Goal: Complete application form

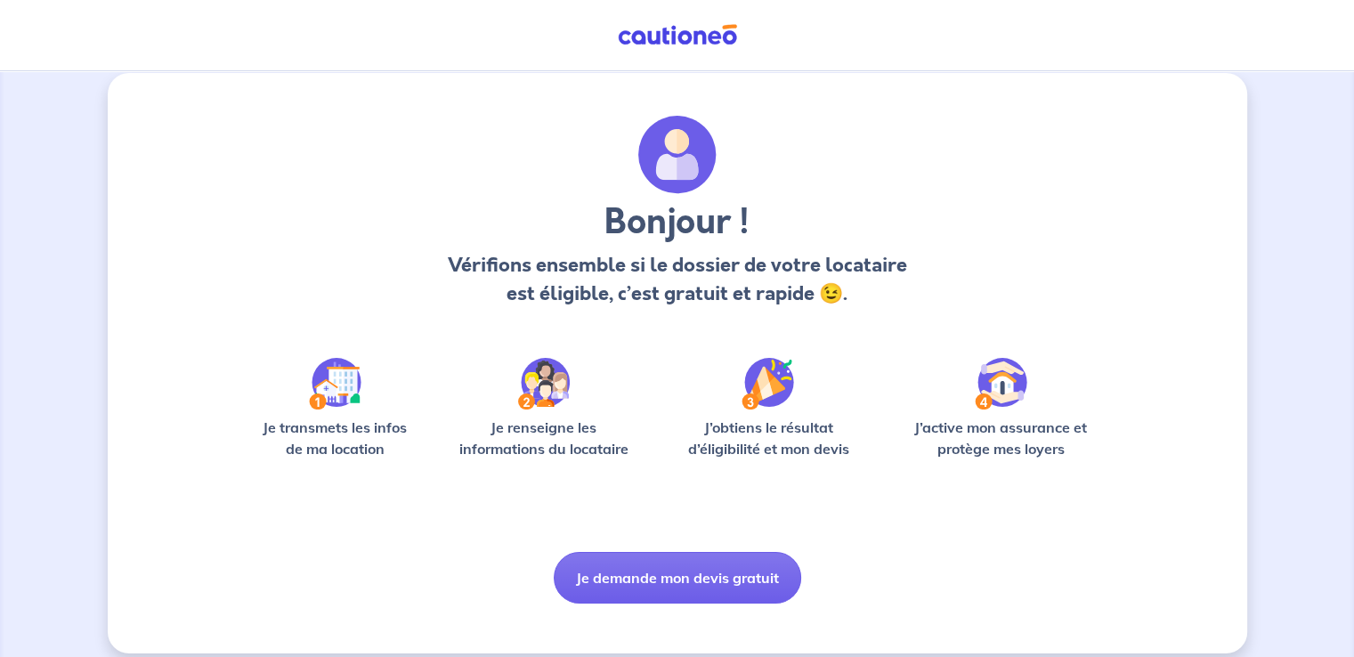
scroll to position [37, 0]
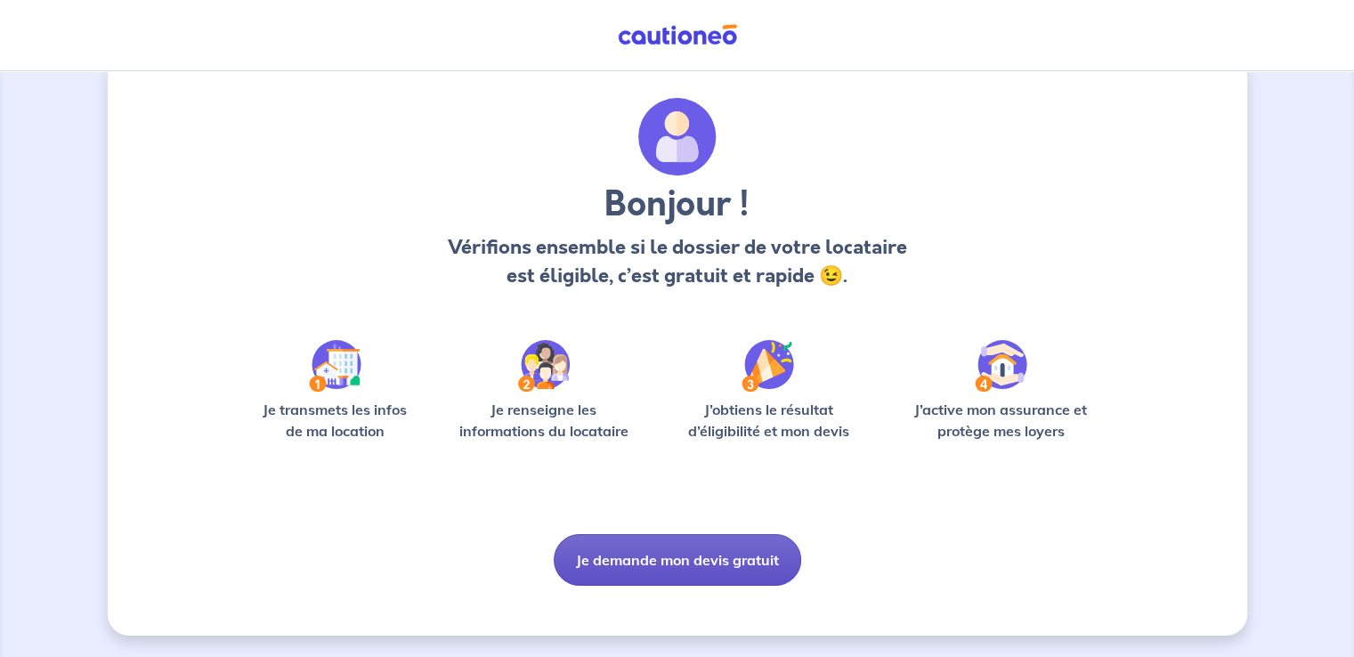
click at [681, 558] on button "Je demande mon devis gratuit" at bounding box center [678, 560] width 248 height 52
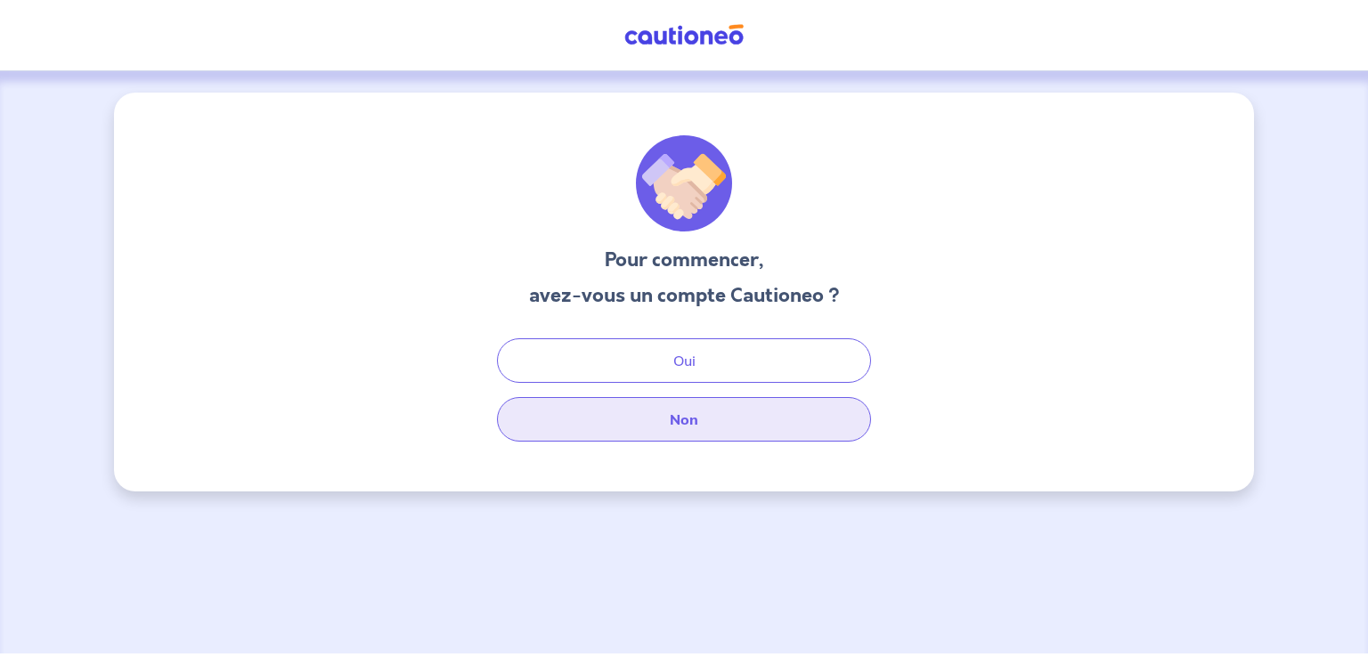
click at [696, 419] on button "Non" at bounding box center [684, 419] width 374 height 45
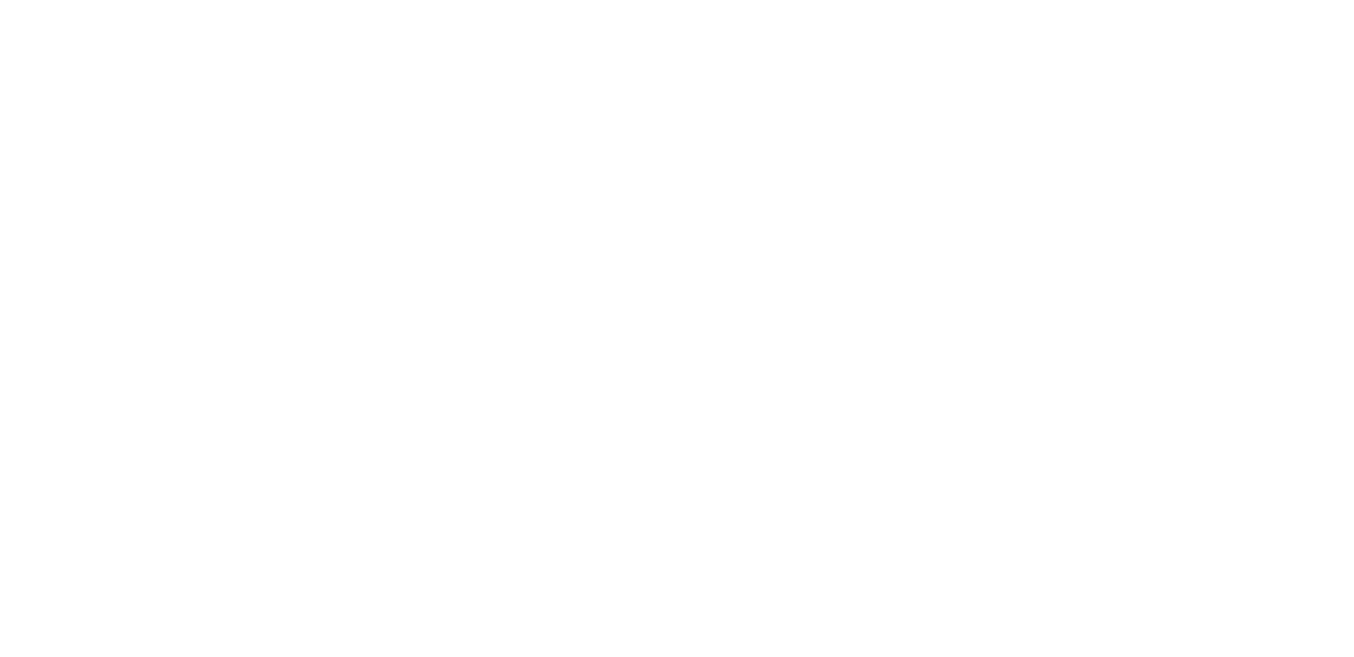
select select "FR"
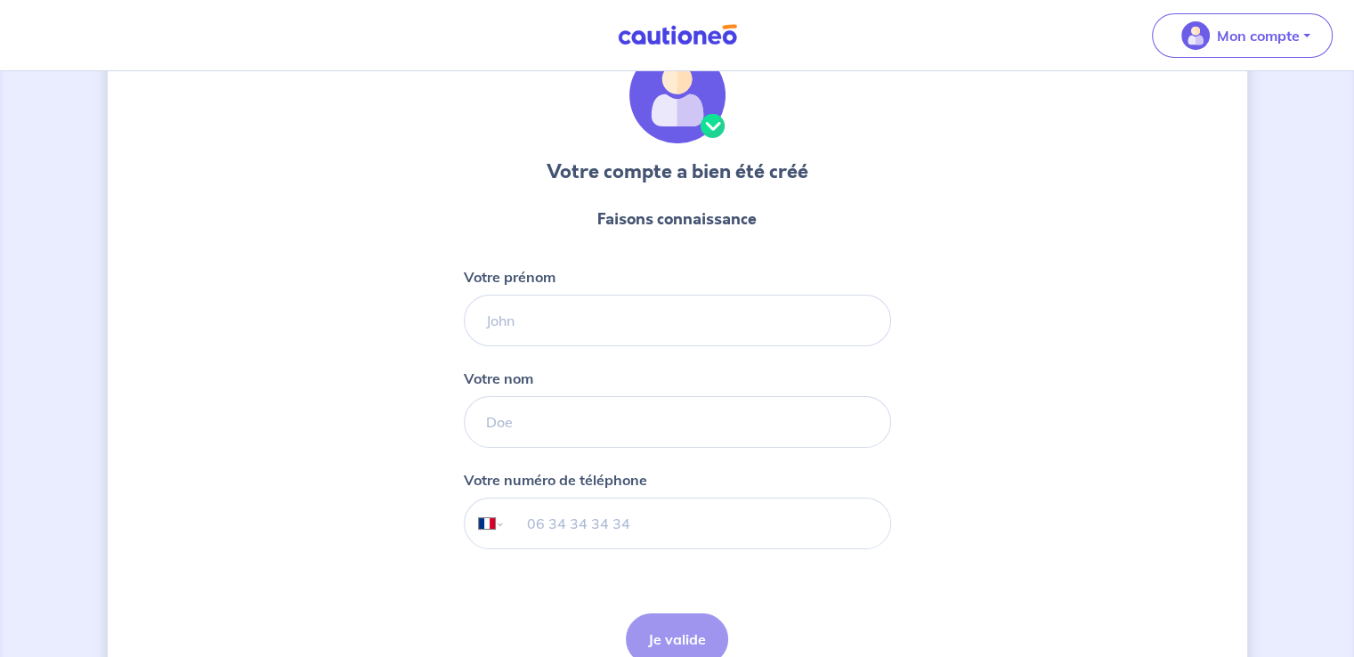
scroll to position [89, 0]
click at [544, 305] on input "Votre prénom" at bounding box center [677, 320] width 427 height 52
type input "[PERSON_NAME]"
click at [509, 421] on input "Votre nom" at bounding box center [677, 421] width 427 height 52
type input "pr"
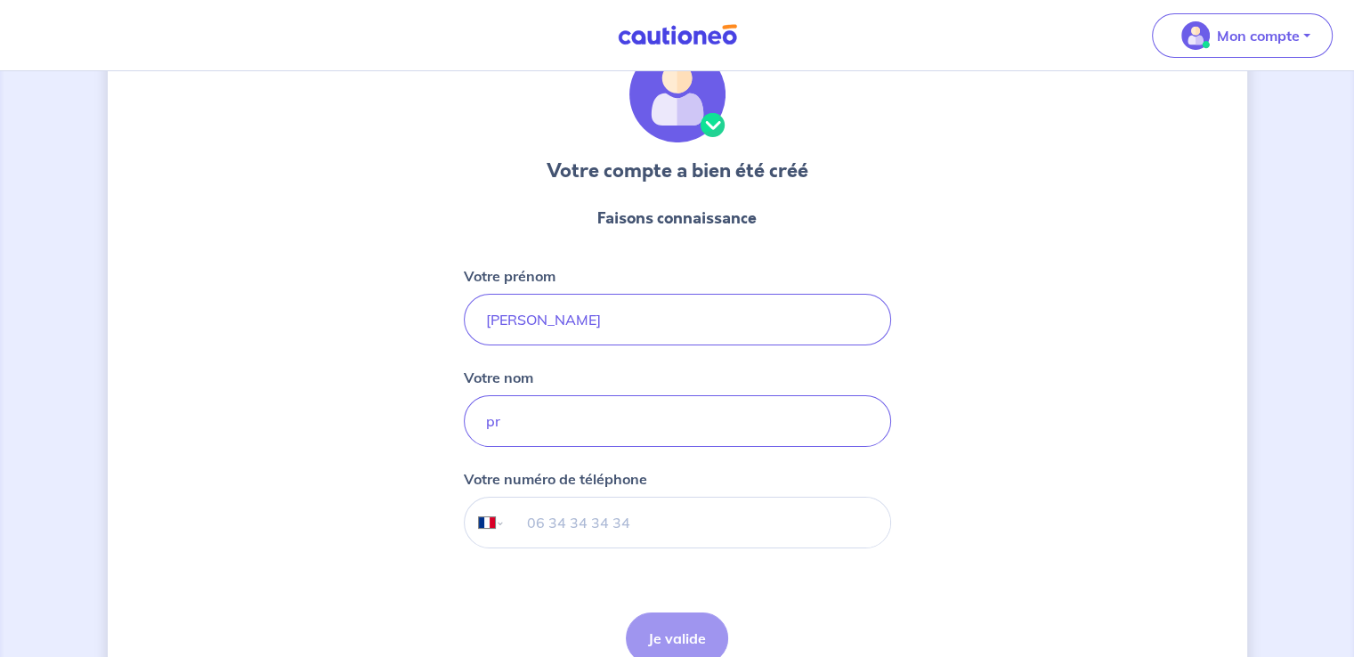
click at [527, 525] on input "tel" at bounding box center [697, 523] width 385 height 50
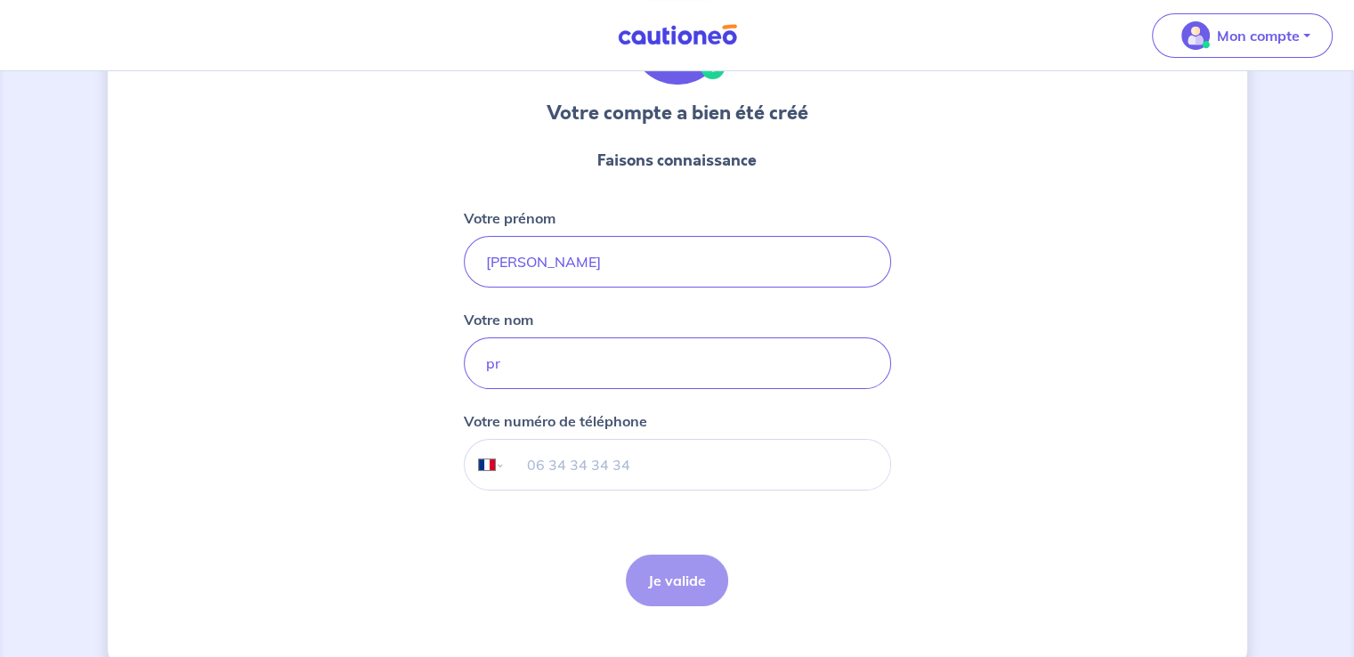
scroll to position [178, 0]
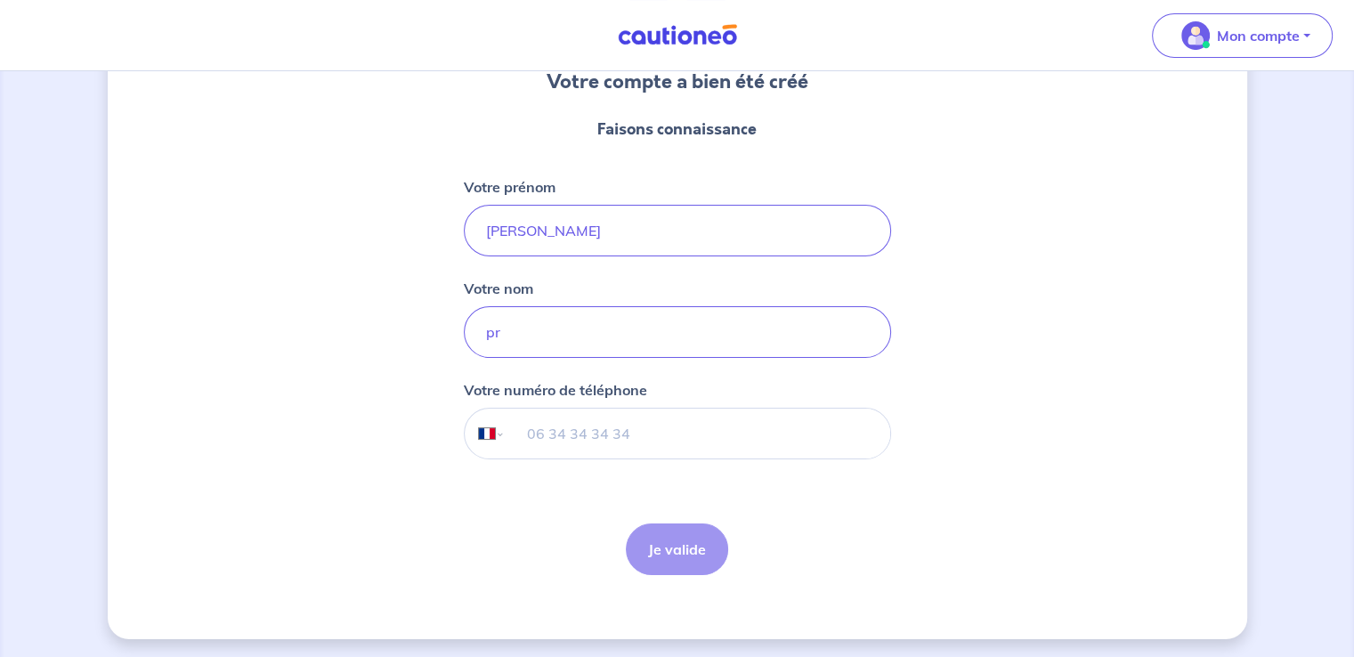
click at [684, 564] on div "Je valide Je valide" at bounding box center [677, 550] width 102 height 52
click at [575, 435] on input "tel" at bounding box center [697, 434] width 385 height 50
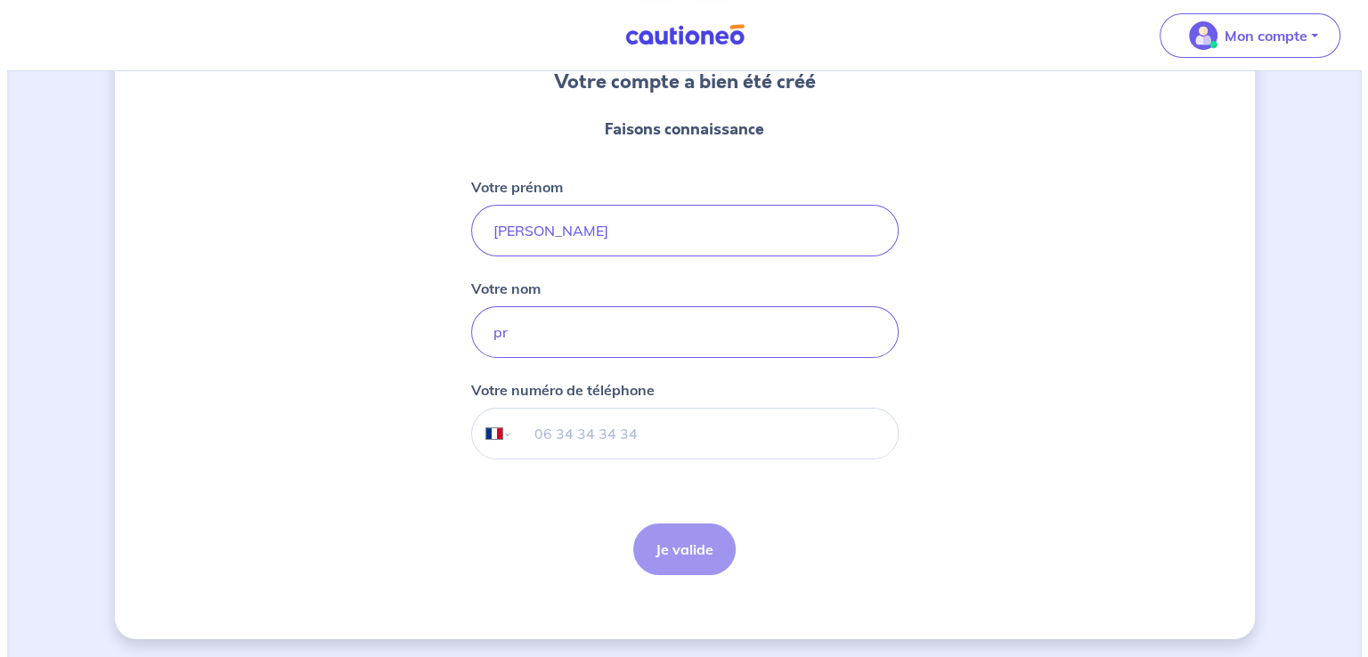
scroll to position [0, 0]
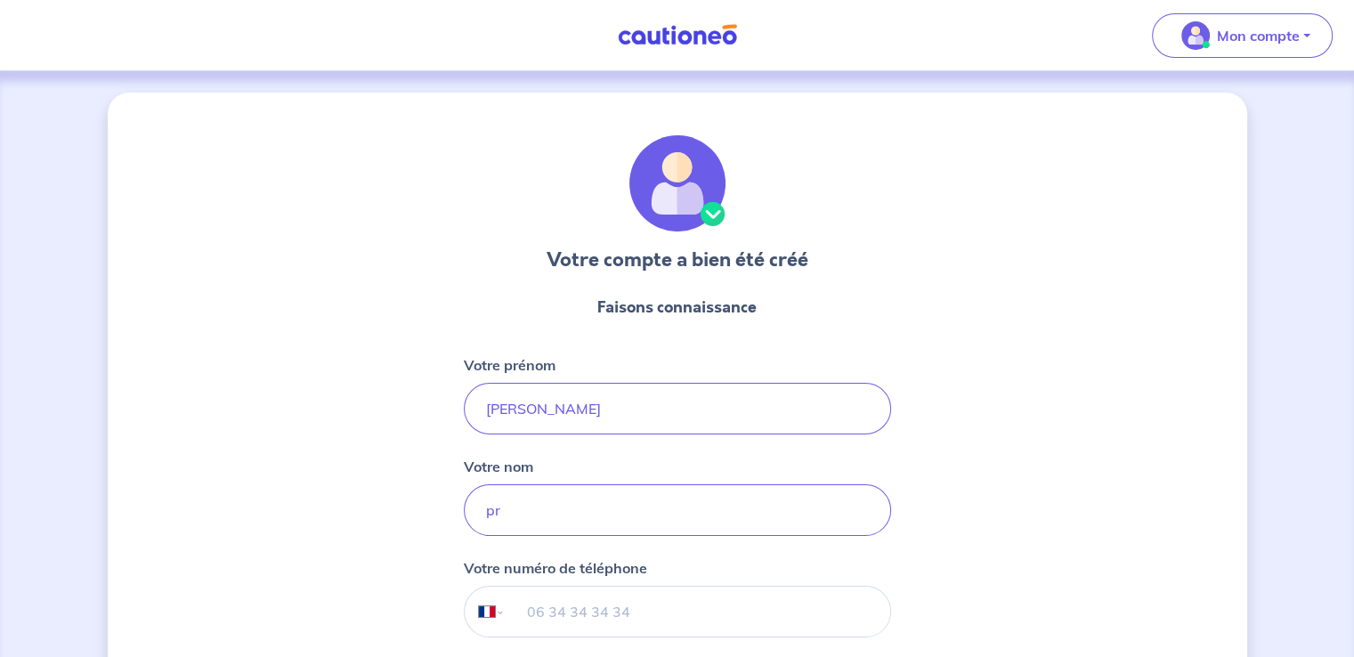
click at [673, 37] on img at bounding box center [678, 35] width 134 height 22
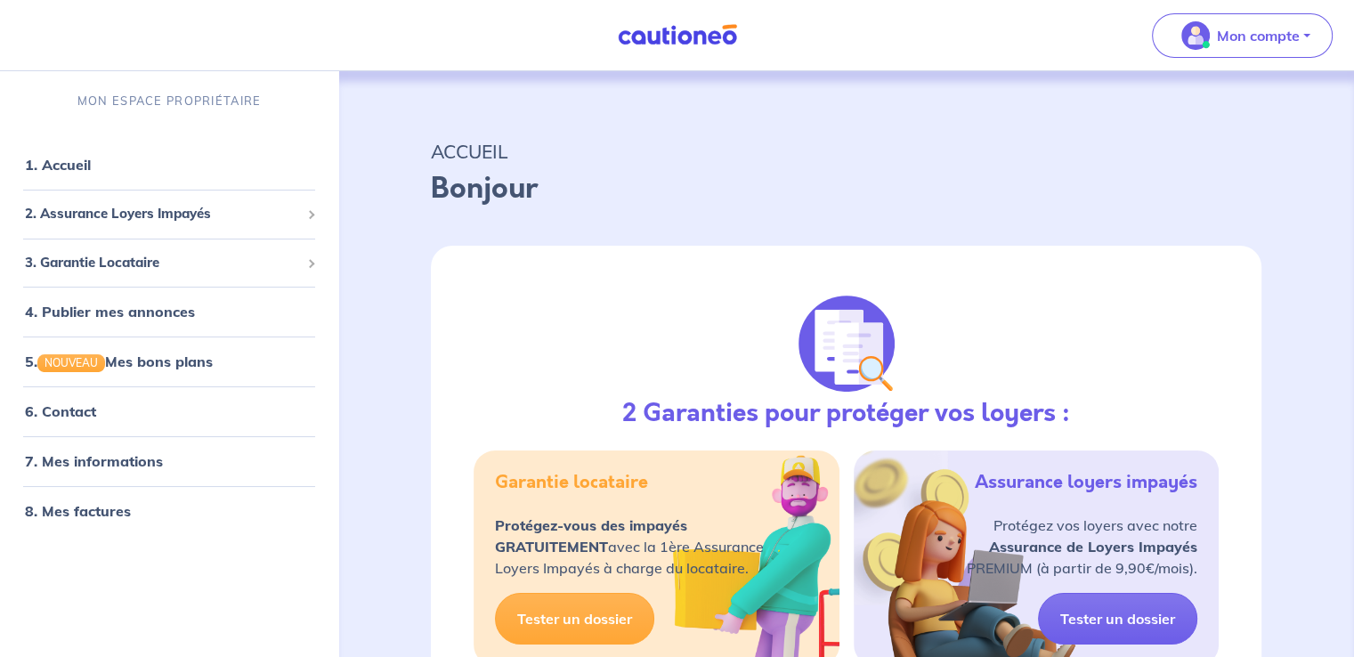
select select "FR"
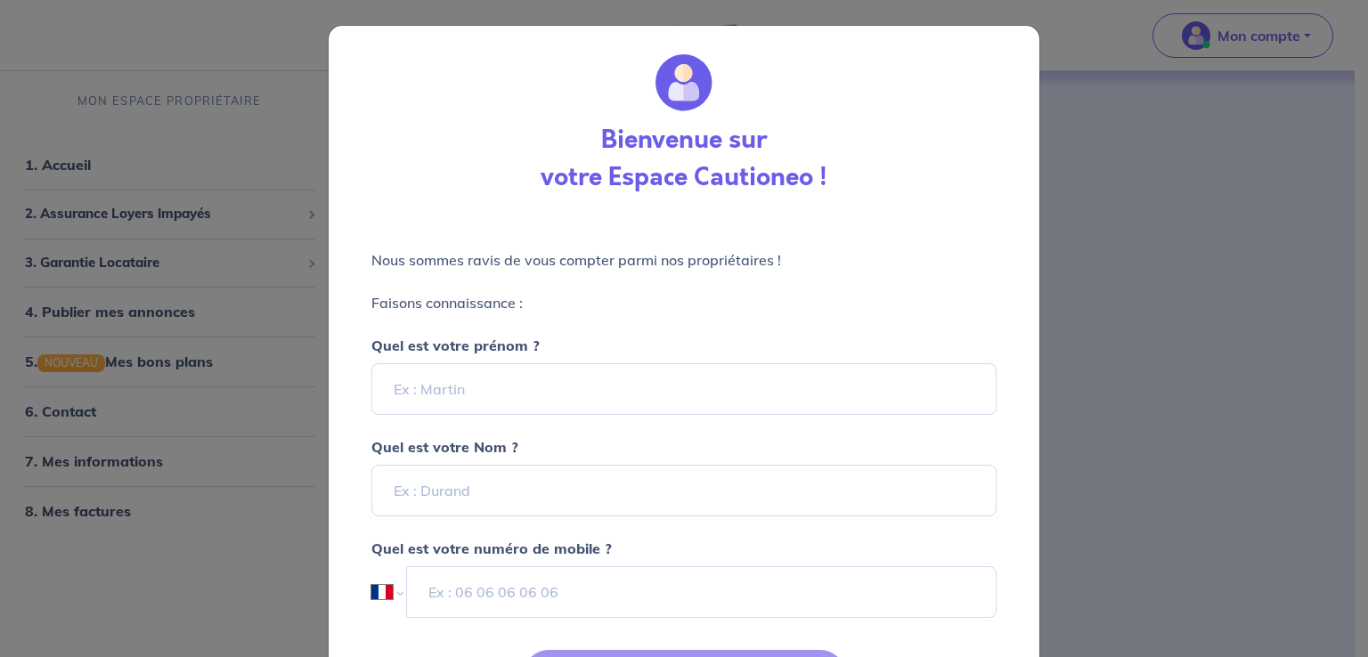
click at [208, 103] on div "Bienvenue sur votre Espace Cautioneo ! Nous sommes ravis de vous compter parmi …" at bounding box center [684, 328] width 1368 height 657
click at [201, 364] on div "Bienvenue sur votre Espace Cautioneo ! Nous sommes ravis de vous compter parmi …" at bounding box center [684, 328] width 1368 height 657
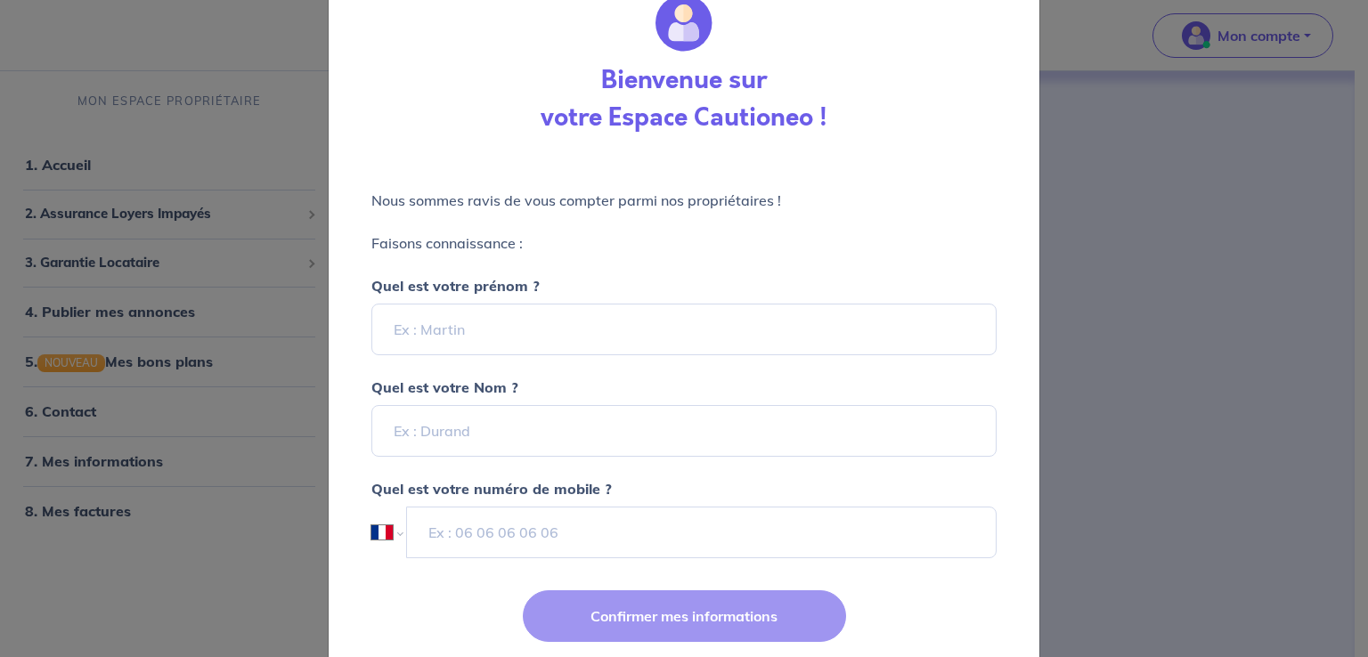
scroll to position [115, 0]
